Goal: Task Accomplishment & Management: Manage account settings

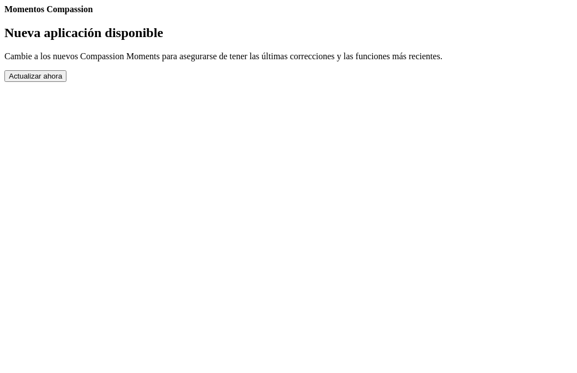
click at [66, 82] on button "Actualizar ahora" at bounding box center [35, 76] width 62 height 12
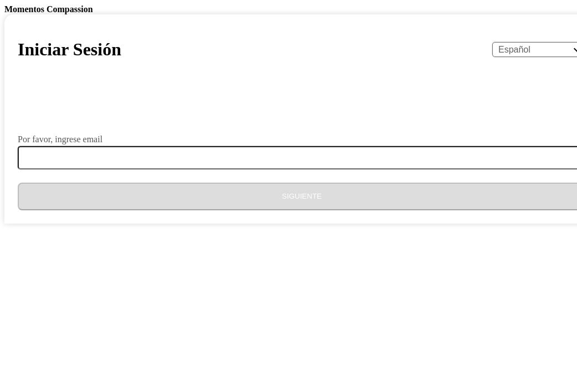
select select "es"
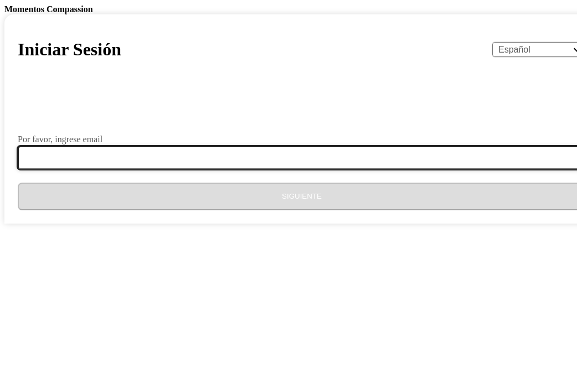
click at [222, 169] on input "Por favor, ingrese email" at bounding box center [308, 157] width 581 height 23
type input "viza091071@gmail.com"
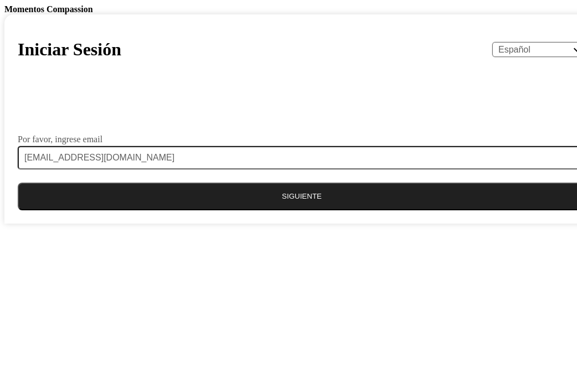
click at [278, 210] on button "Siguiente" at bounding box center [302, 197] width 568 height 28
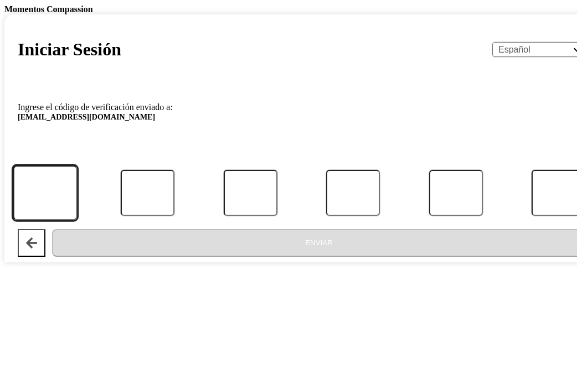
click at [77, 221] on input "Código" at bounding box center [45, 193] width 64 height 55
type input "2"
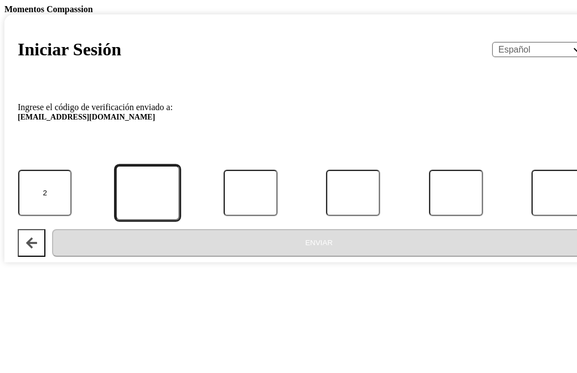
type input "9"
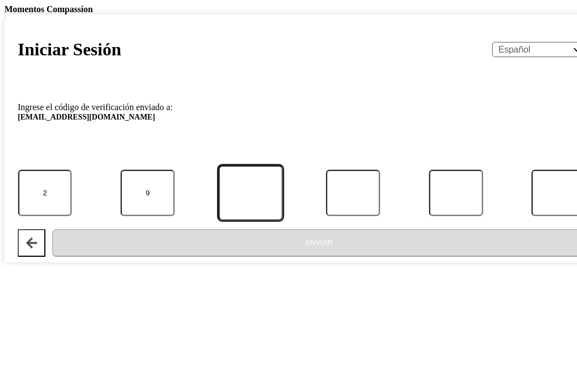
type input "2"
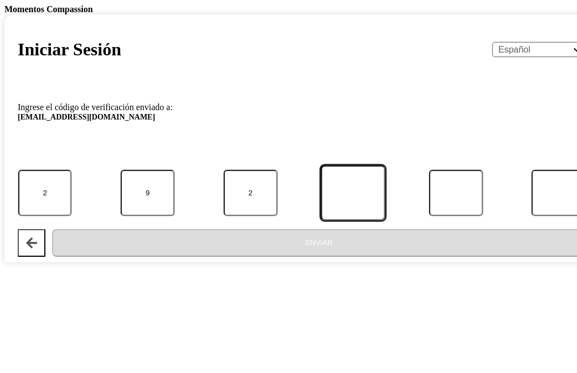
type input "4"
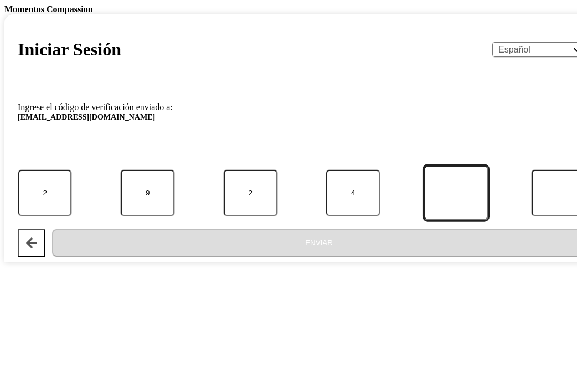
type input "9"
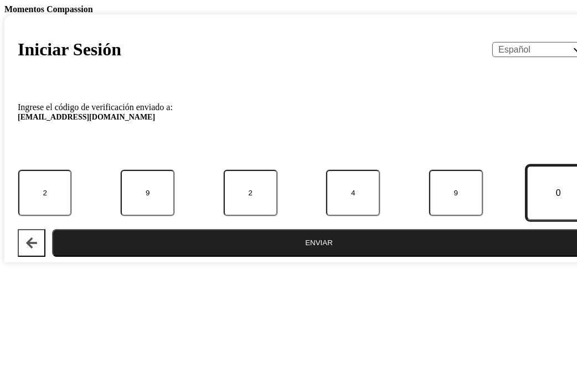
type input "0"
click at [52, 229] on button "Enviar" at bounding box center [319, 243] width 534 height 28
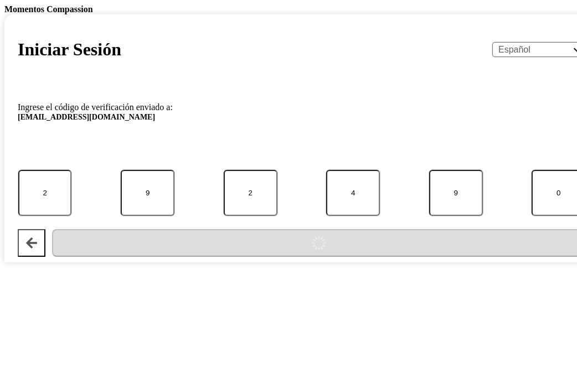
click at [323, 257] on div "submit" at bounding box center [318, 243] width 525 height 28
click at [275, 257] on div "submit" at bounding box center [318, 243] width 525 height 28
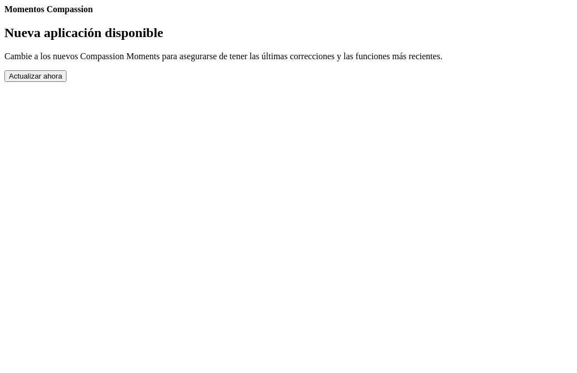
click at [275, 82] on section "Nueva aplicación disponible Cambie a los nuevos Compassion Moments para asegura…" at bounding box center [288, 53] width 568 height 56
click at [66, 82] on button "Actualizar ahora" at bounding box center [35, 76] width 62 height 12
